Goal: Register for event/course

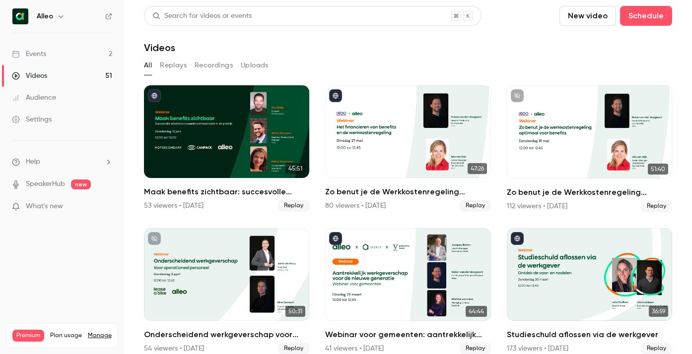
click at [67, 49] on link "Events 2" at bounding box center [62, 54] width 124 height 22
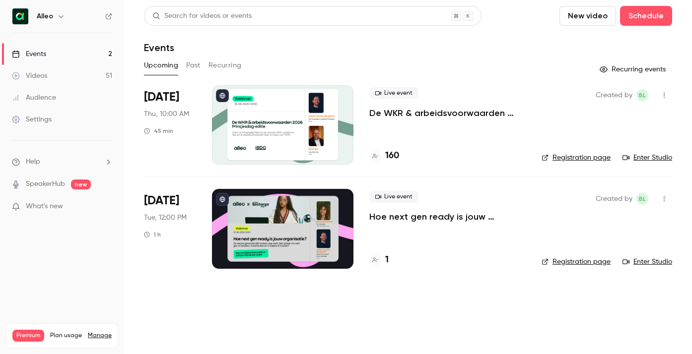
click at [416, 112] on p "De WKR & arbeidsvoorwaarden 2026 - [DATE] editie" at bounding box center [447, 113] width 156 height 12
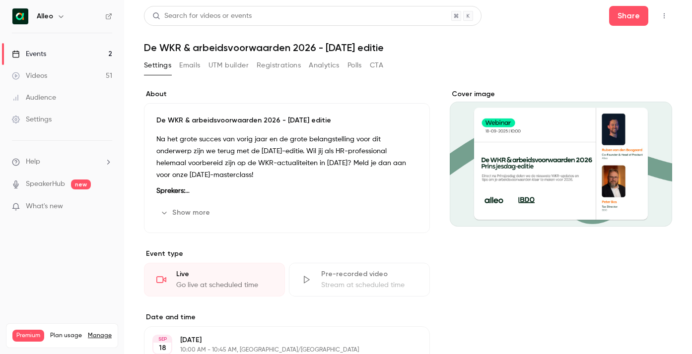
click at [285, 67] on button "Registrations" at bounding box center [279, 66] width 44 height 16
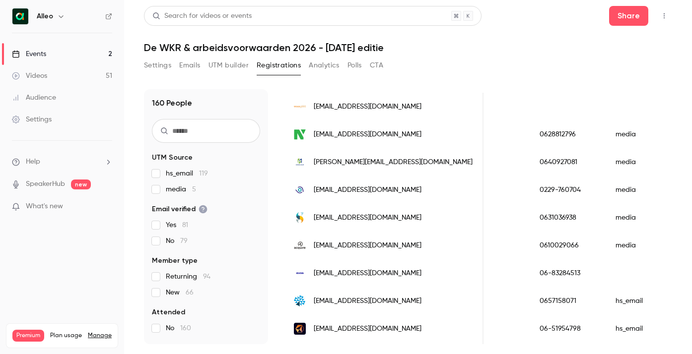
scroll to position [128, 0]
